Goal: Entertainment & Leisure: Consume media (video, audio)

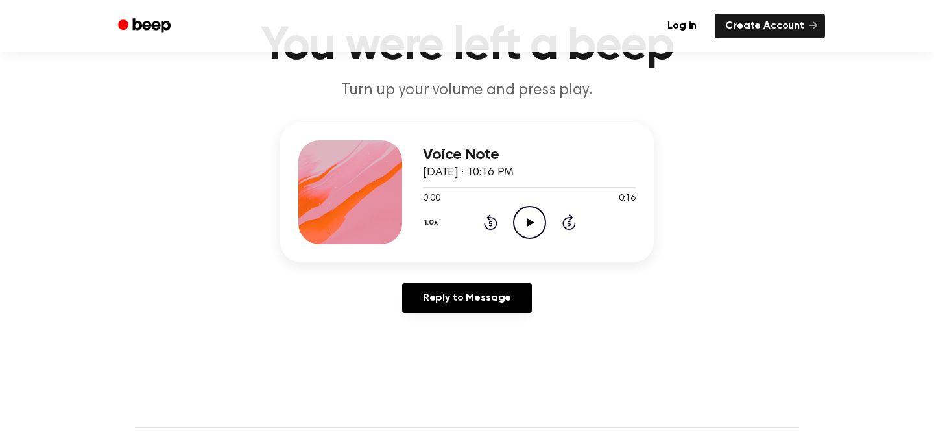
scroll to position [88, 0]
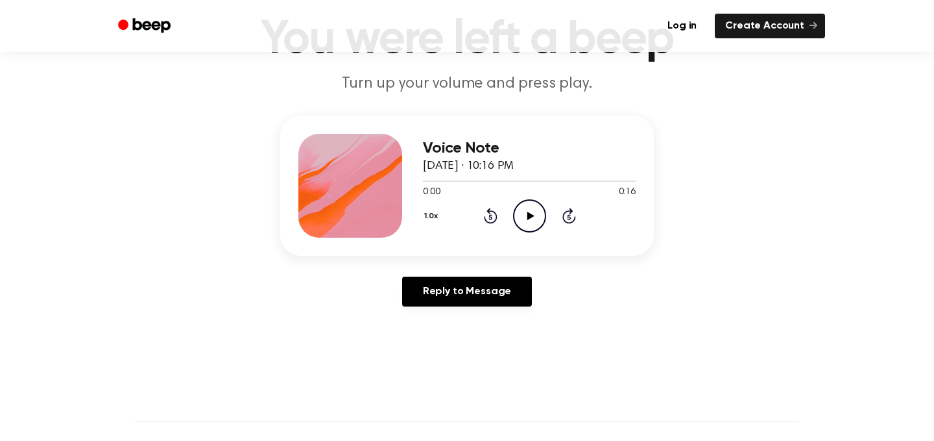
click at [536, 219] on icon "Play Audio" at bounding box center [529, 215] width 33 height 33
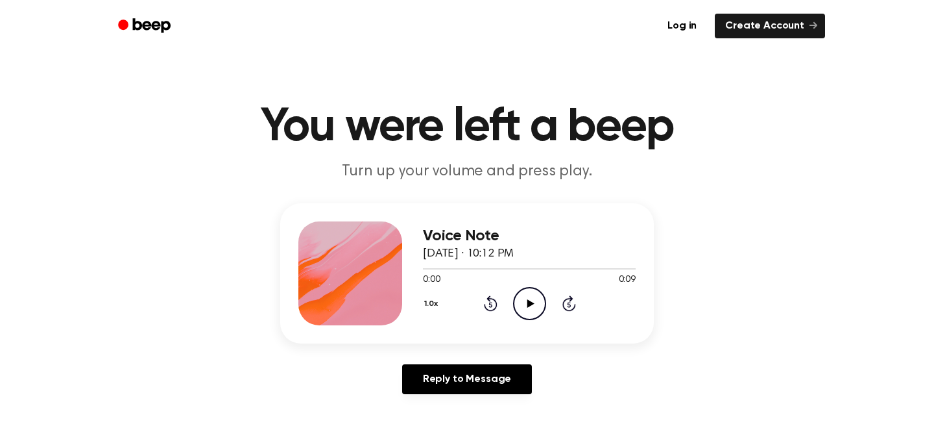
click at [519, 300] on icon "Play Audio" at bounding box center [529, 303] width 33 height 33
click at [526, 300] on icon "Play Audio" at bounding box center [529, 302] width 33 height 33
click at [516, 294] on icon "Play Audio" at bounding box center [529, 303] width 33 height 33
